Goal: Information Seeking & Learning: Learn about a topic

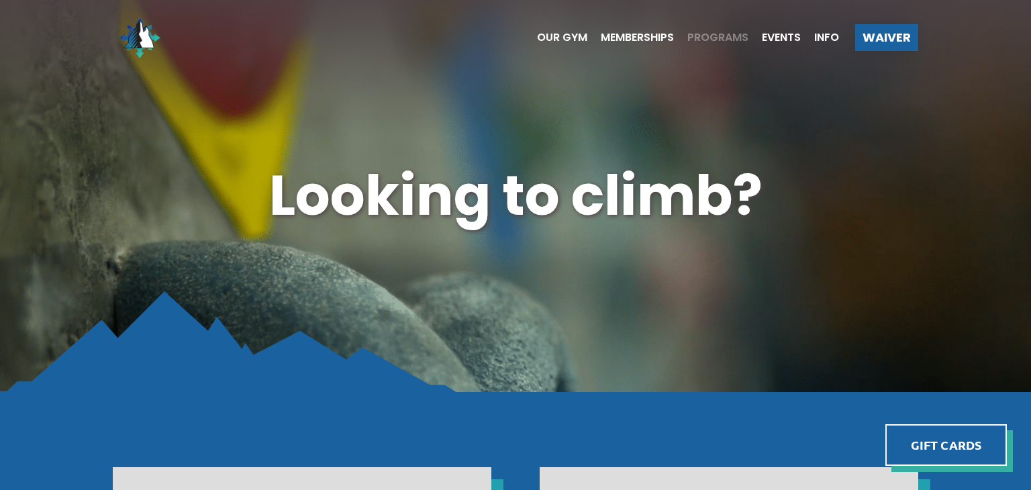
click at [729, 40] on span "Programs" at bounding box center [717, 37] width 61 height 11
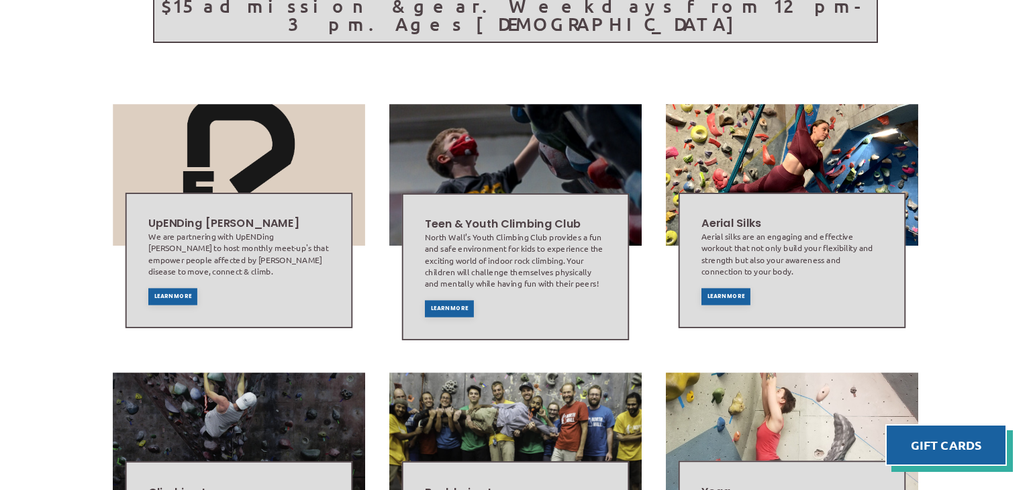
scroll to position [403, 0]
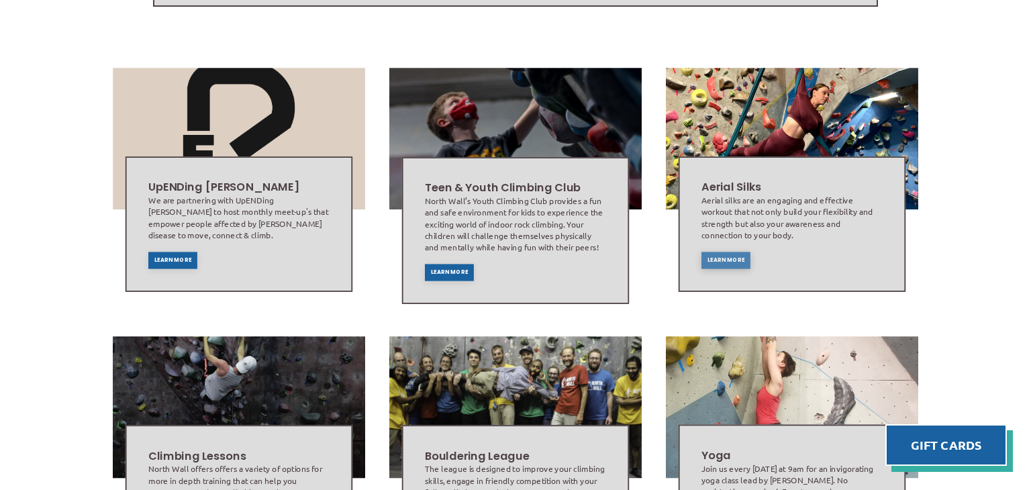
click at [727, 252] on div "Learn More" at bounding box center [726, 260] width 49 height 17
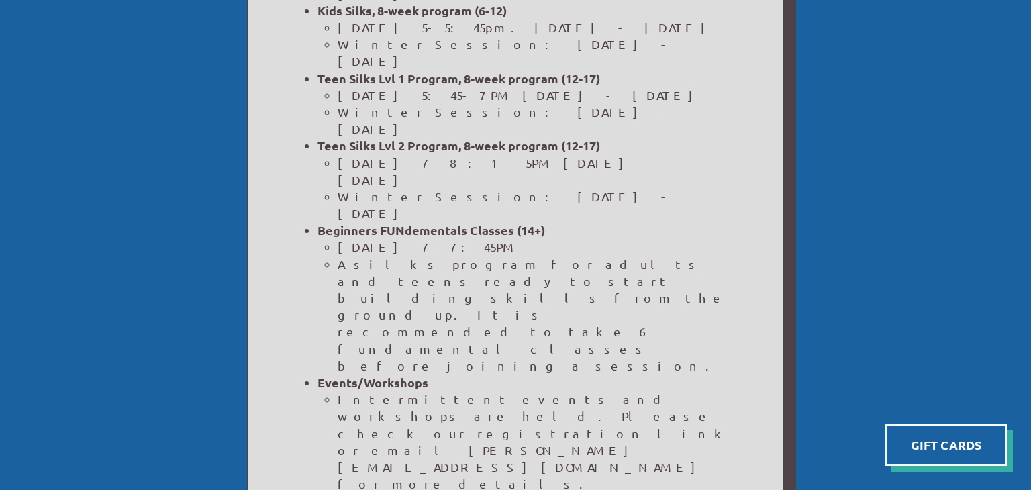
scroll to position [940, 0]
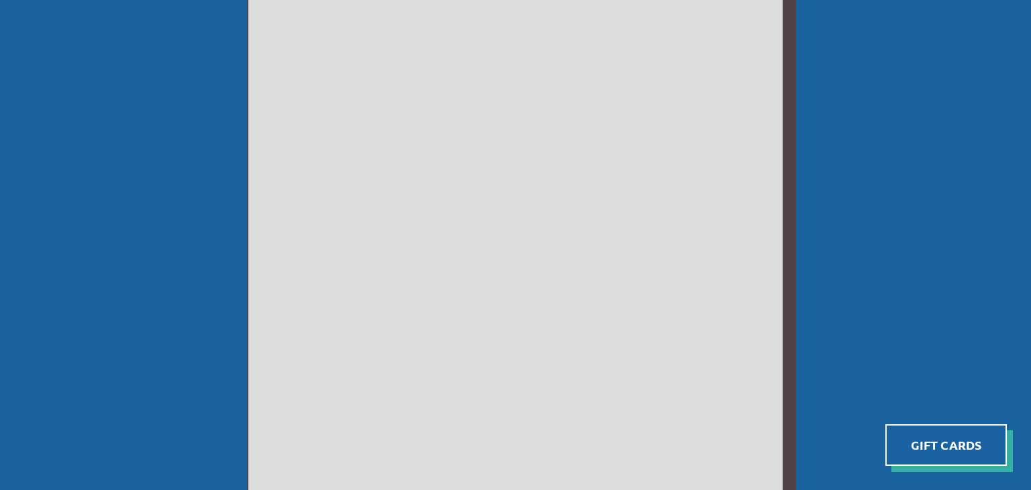
scroll to position [801, 0]
drag, startPoint x: 1031, startPoint y: 60, endPoint x: 1000, endPoint y: 291, distance: 233.0
click at [1000, 291] on div at bounding box center [515, 267] width 1031 height 1434
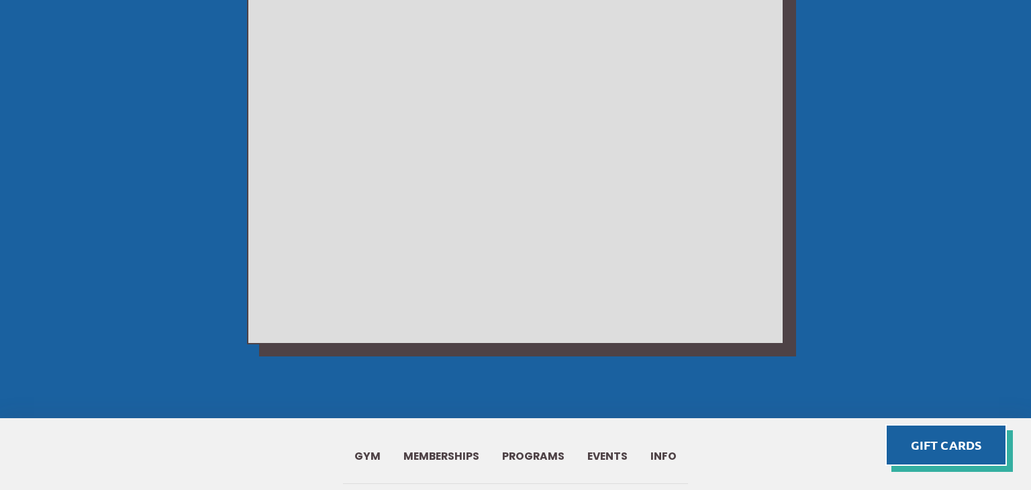
scroll to position [128, 0]
